Goal: Task Accomplishment & Management: Use online tool/utility

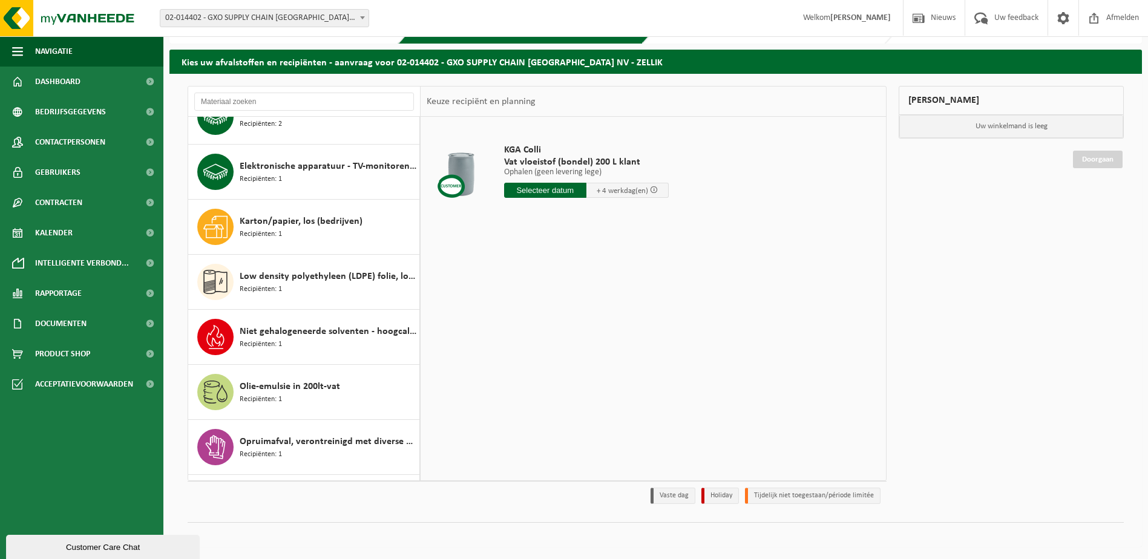
scroll to position [682, 0]
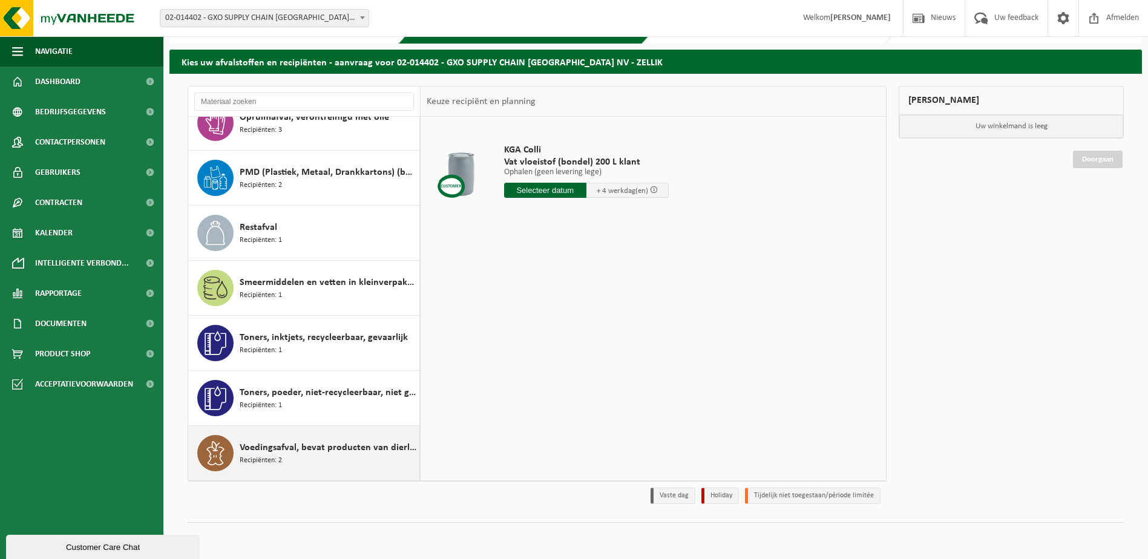
click at [327, 455] on span "Voedingsafval, bevat producten van dierlijke oorsprong, gemengde verpakking (ex…" at bounding box center [328, 448] width 177 height 15
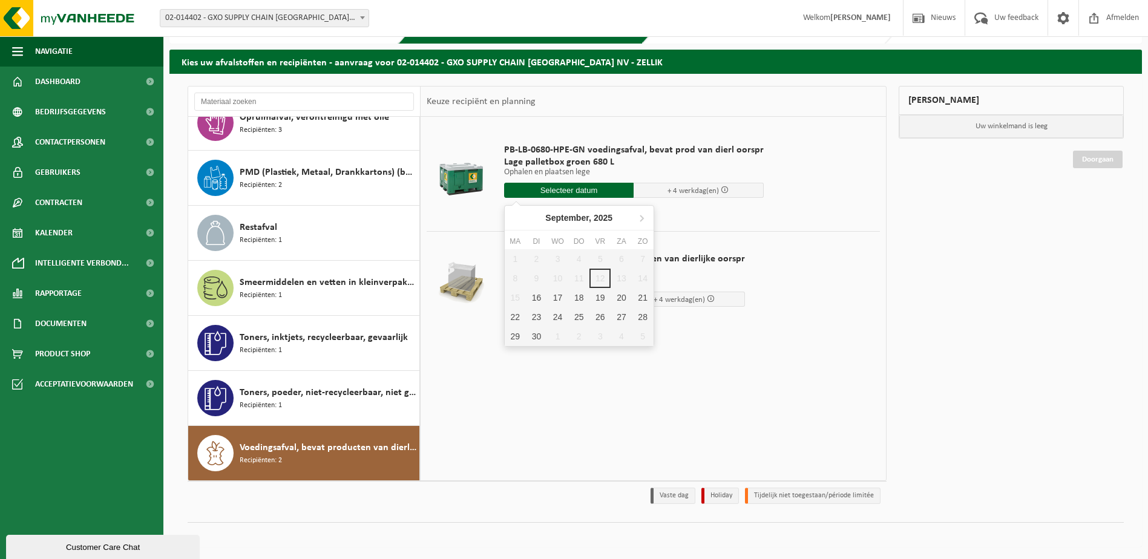
click at [550, 191] on input "text" at bounding box center [569, 190] width 130 height 15
click at [539, 299] on div "16" at bounding box center [536, 297] width 21 height 19
type input "Van 2025-09-16"
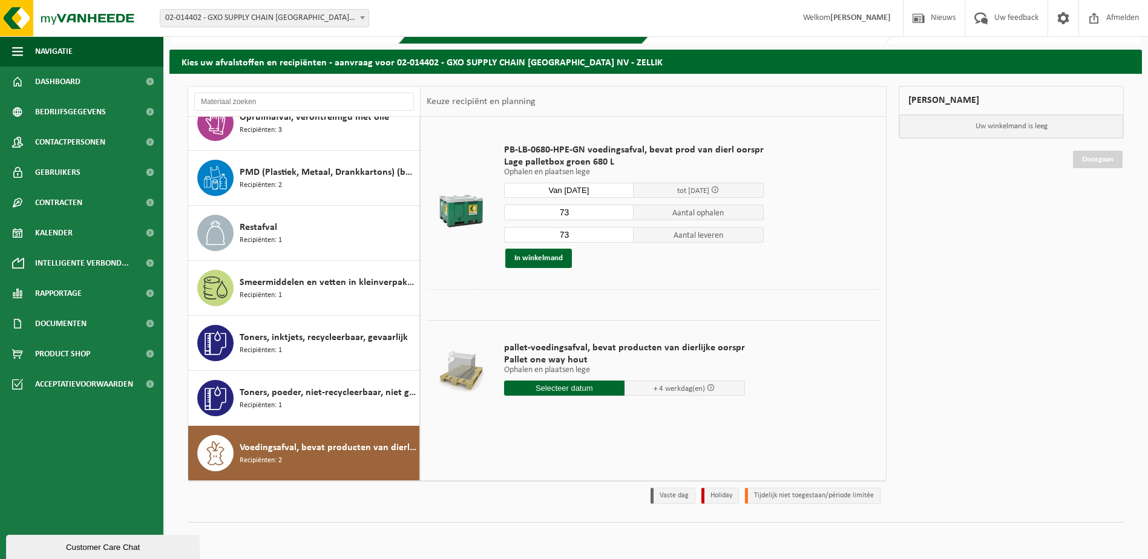
drag, startPoint x: 576, startPoint y: 211, endPoint x: 504, endPoint y: 208, distance: 72.1
click at [504, 208] on input "73" at bounding box center [569, 213] width 130 height 16
type input "0"
drag, startPoint x: 568, startPoint y: 236, endPoint x: 544, endPoint y: 240, distance: 24.5
click at [544, 240] on input "73" at bounding box center [569, 235] width 130 height 16
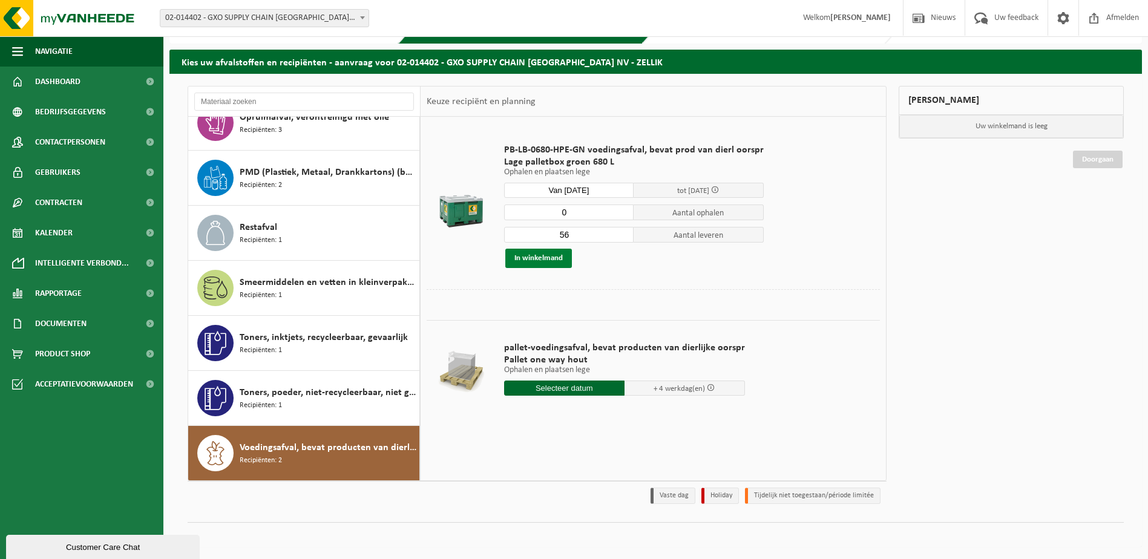
type input "56"
click at [525, 260] on button "In winkelmand" at bounding box center [539, 258] width 67 height 19
click at [572, 208] on input "0" at bounding box center [569, 213] width 130 height 16
type input "1"
click at [547, 254] on button "In winkelmand" at bounding box center [539, 258] width 67 height 19
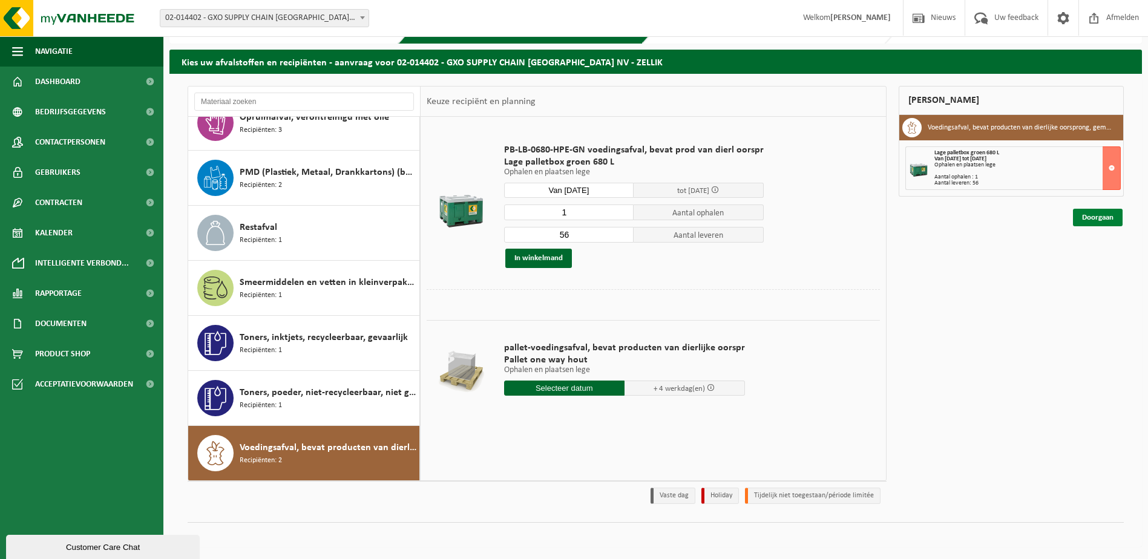
click at [1112, 210] on link "Doorgaan" at bounding box center [1098, 218] width 50 height 18
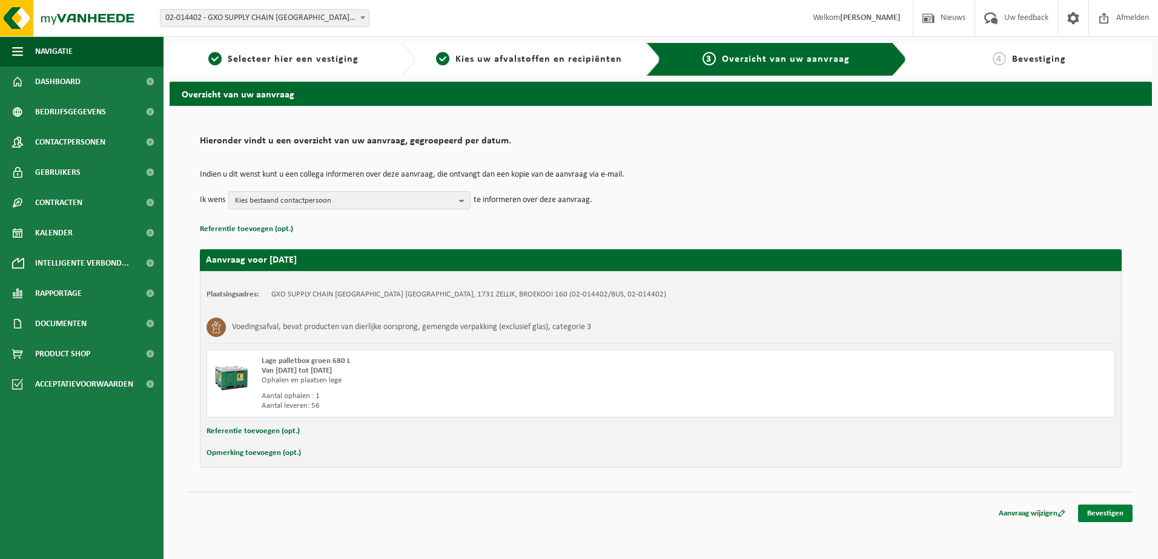
click at [1108, 514] on link "Bevestigen" at bounding box center [1105, 514] width 54 height 18
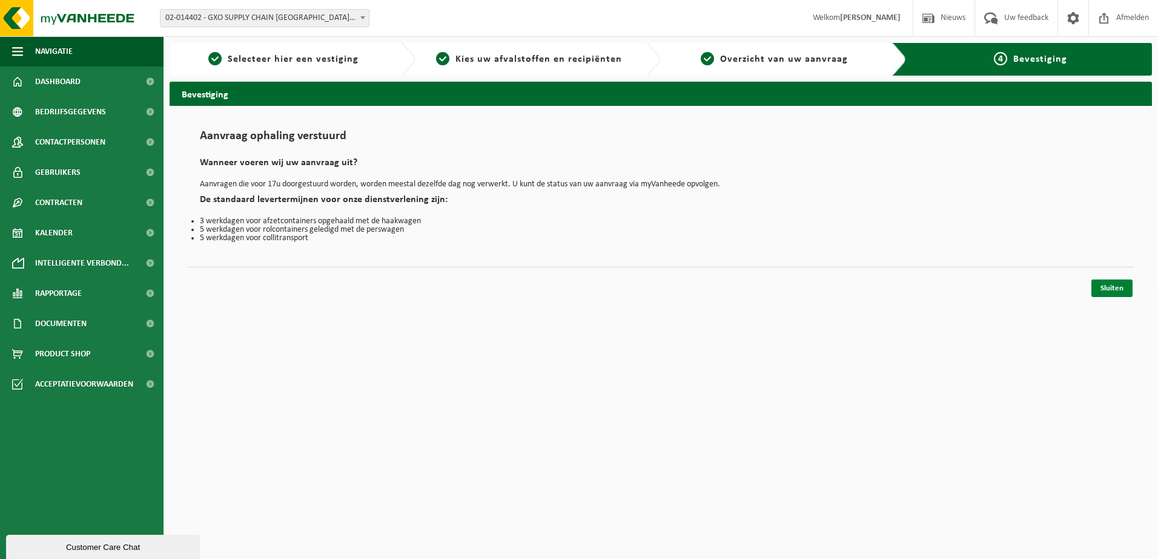
click at [1118, 288] on link "Sluiten" at bounding box center [1111, 289] width 41 height 18
